Goal: Find specific page/section: Find specific page/section

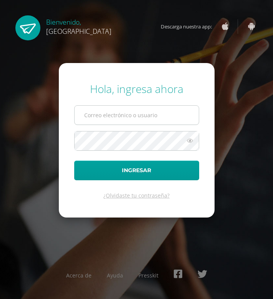
type input "[EMAIL_ADDRESS][DOMAIN_NAME]"
click at [105, 111] on input "[EMAIL_ADDRESS][DOMAIN_NAME]" at bounding box center [137, 115] width 124 height 19
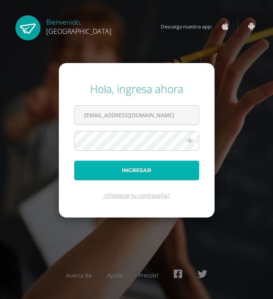
click at [85, 172] on button "Ingresar" at bounding box center [136, 171] width 125 height 20
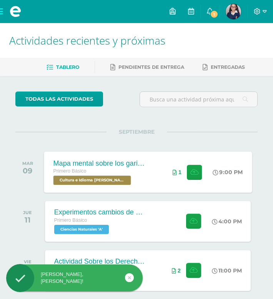
click at [126, 179] on span "Cultura e Idioma Maya Garífuna o Xinca 'A'" at bounding box center [92, 180] width 78 height 9
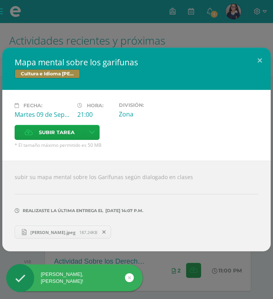
click at [79, 231] on span "María Alejandra Palacios Robles.jpeg" at bounding box center [53, 232] width 53 height 6
